Goal: Task Accomplishment & Management: Use online tool/utility

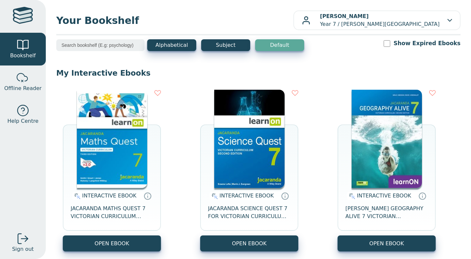
click at [236, 182] on img at bounding box center [249, 139] width 70 height 98
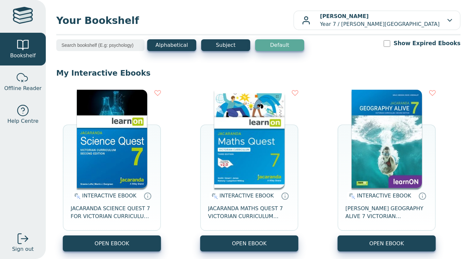
click at [222, 156] on img at bounding box center [249, 139] width 70 height 98
